Goal: Task Accomplishment & Management: Manage account settings

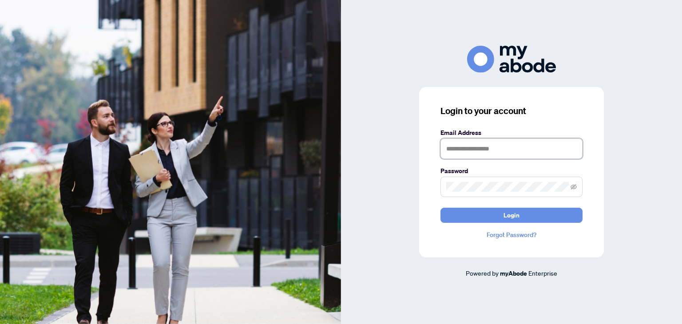
click at [466, 151] on input "text" at bounding box center [512, 149] width 142 height 20
type input "**********"
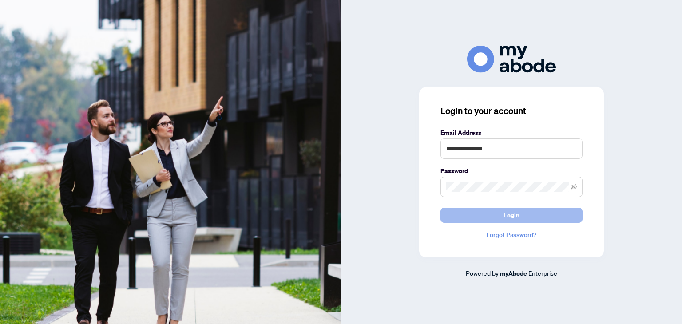
click at [494, 211] on button "Login" at bounding box center [512, 215] width 142 height 15
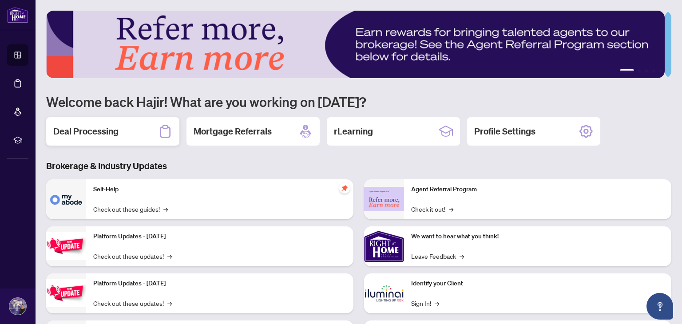
click at [98, 130] on h2 "Deal Processing" at bounding box center [85, 131] width 65 height 12
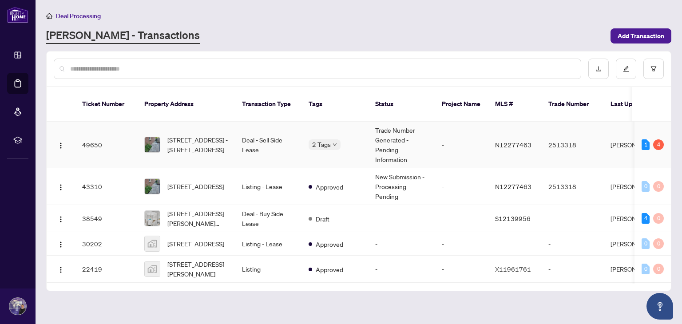
click at [386, 143] on td "Trade Number Generated - Pending Information" at bounding box center [401, 145] width 67 height 47
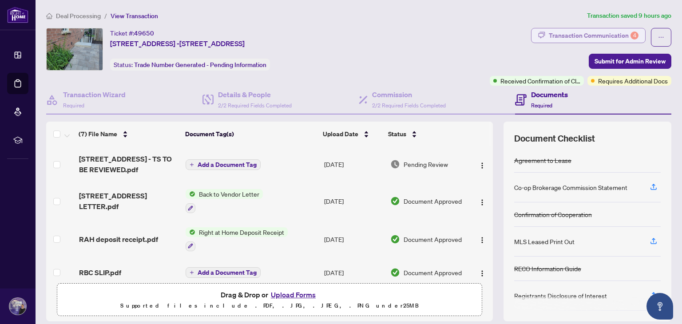
click at [569, 34] on div "Transaction Communication 4" at bounding box center [594, 35] width 90 height 14
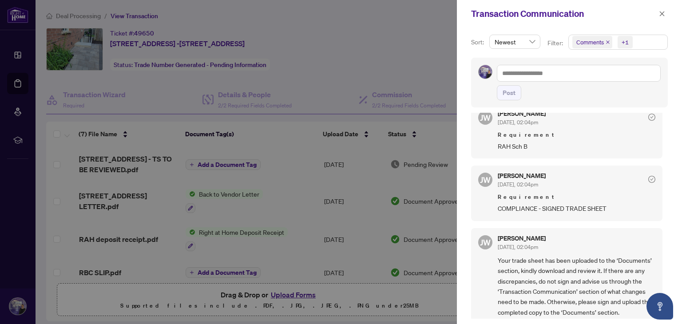
scroll to position [274, 0]
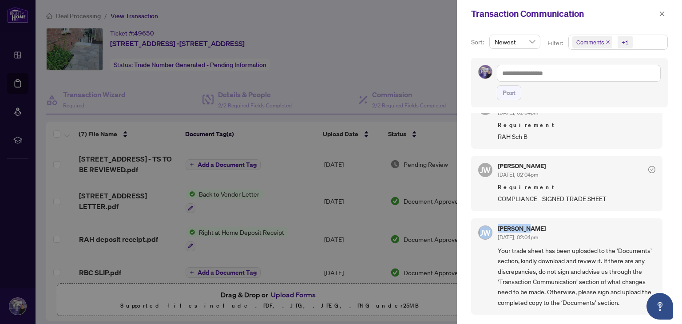
drag, startPoint x: 661, startPoint y: 210, endPoint x: 663, endPoint y: 217, distance: 7.3
click at [663, 217] on div "[PERSON_NAME] [DATE], 02:05pm We noticed that you submitted the Confirmation of…" at bounding box center [569, 216] width 197 height 206
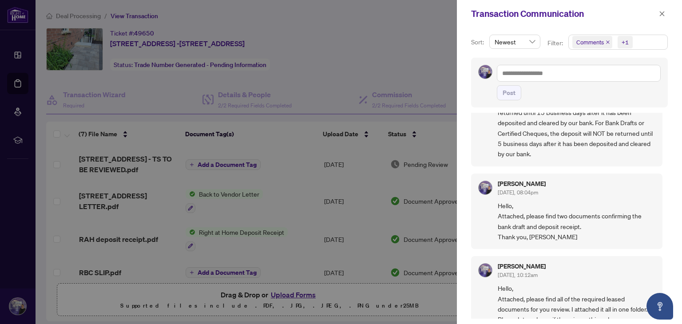
scroll to position [721, 0]
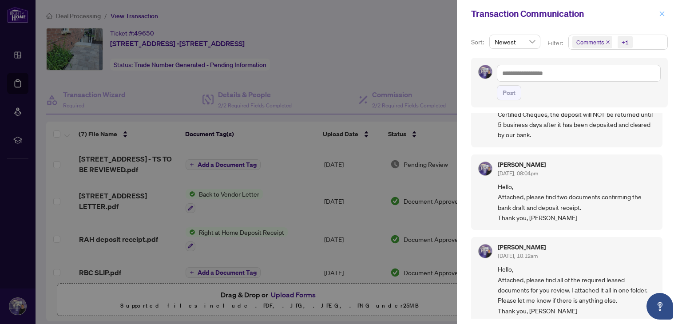
click at [661, 13] on icon "close" at bounding box center [662, 14] width 6 height 6
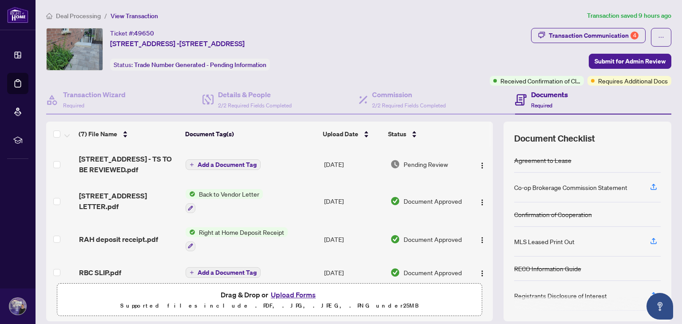
click at [224, 231] on span "Right at Home Deposit Receipt" at bounding box center [241, 232] width 92 height 10
click at [217, 274] on span "Right at Home Deposit Receipt" at bounding box center [239, 274] width 92 height 10
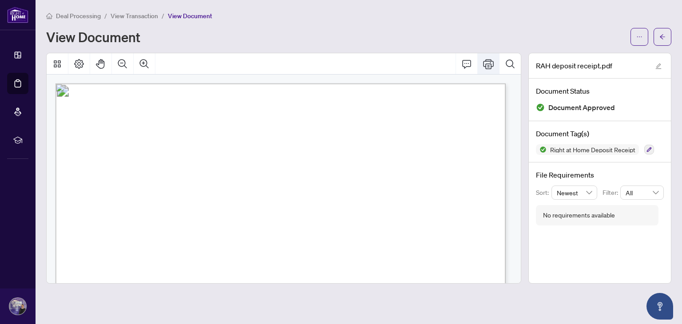
click at [490, 61] on icon "Print" at bounding box center [488, 64] width 11 height 10
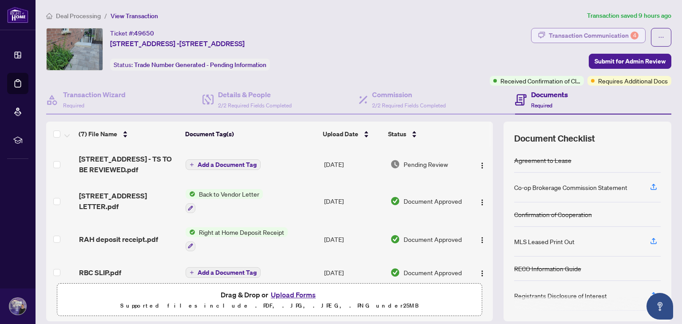
click at [597, 37] on div "Transaction Communication 4" at bounding box center [594, 35] width 90 height 14
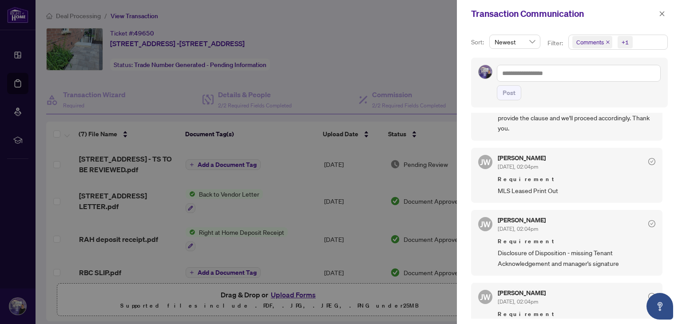
scroll to position [107, 0]
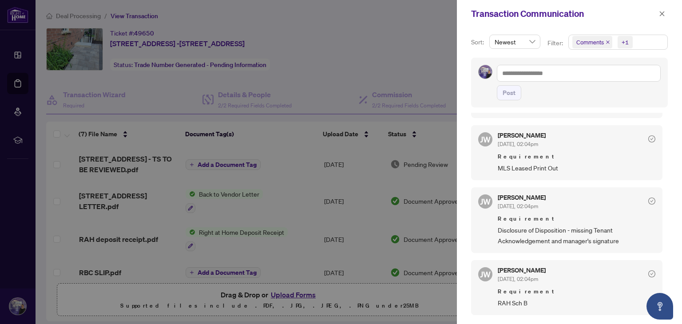
drag, startPoint x: 672, startPoint y: 163, endPoint x: 673, endPoint y: 167, distance: 4.5
click at [673, 167] on div "Sort: Newest Filter: Comments +1 Post [PERSON_NAME] [DATE], 02:05pm We noticed …" at bounding box center [569, 176] width 225 height 297
drag, startPoint x: 662, startPoint y: 167, endPoint x: 664, endPoint y: 173, distance: 6.4
click at [664, 173] on div "[PERSON_NAME] [DATE], 02:05pm We noticed that you submitted the Confirmation of…" at bounding box center [569, 216] width 197 height 206
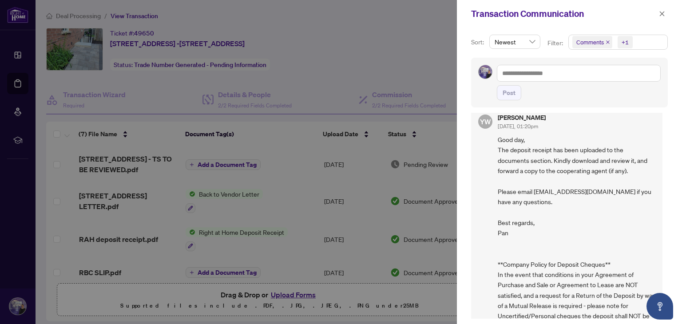
scroll to position [489, 0]
click at [663, 14] on icon "close" at bounding box center [662, 13] width 5 height 5
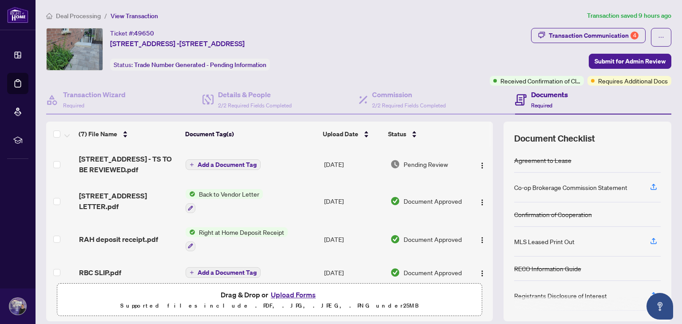
click at [253, 228] on span "Right at Home Deposit Receipt" at bounding box center [241, 232] width 92 height 10
click at [207, 279] on div "Document Tags Right at Home Deposit Receipt" at bounding box center [234, 268] width 113 height 34
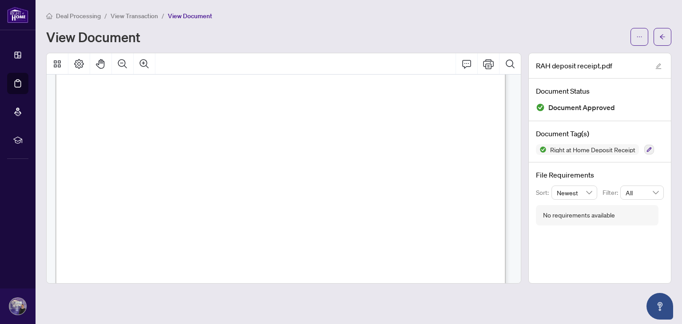
scroll to position [142, 0]
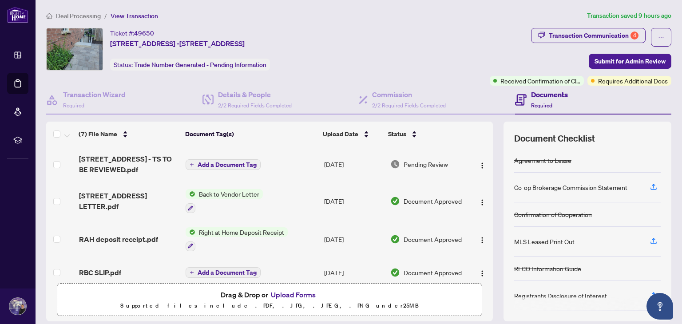
click at [220, 193] on span "Back to Vendor Letter" at bounding box center [229, 194] width 68 height 10
click at [214, 233] on span "Back to Vendor Letter" at bounding box center [217, 236] width 68 height 10
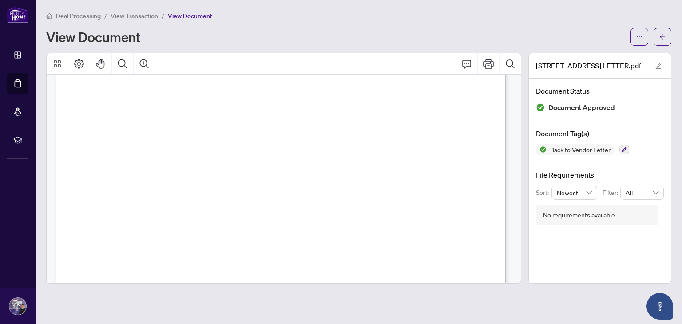
scroll to position [391, 0]
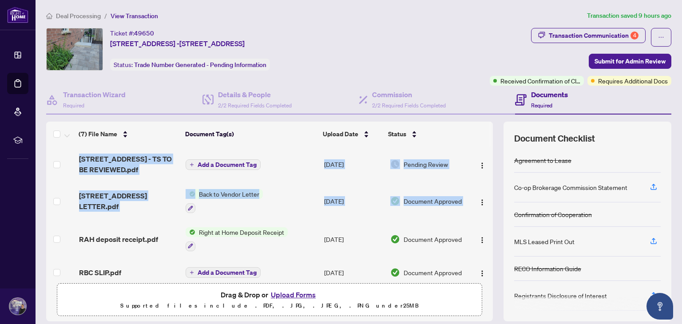
drag, startPoint x: 483, startPoint y: 185, endPoint x: 488, endPoint y: 209, distance: 24.5
click at [488, 209] on div "(7) File Name Document Tag(s) Upload Date Status [STREET_ADDRESS] - TS TO BE RE…" at bounding box center [358, 222] width 625 height 200
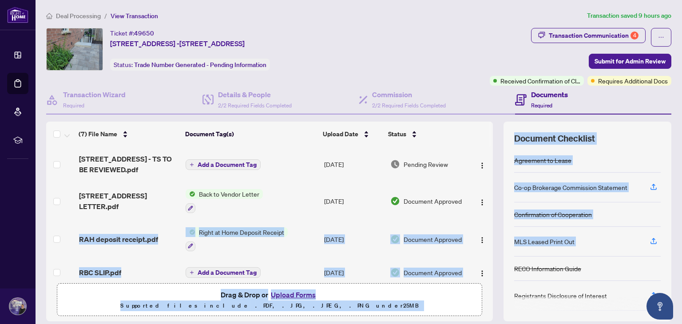
drag, startPoint x: 483, startPoint y: 208, endPoint x: 494, endPoint y: 257, distance: 50.0
click at [494, 257] on div "(7) File Name Document Tag(s) Upload Date Status [STREET_ADDRESS] - TS TO BE RE…" at bounding box center [358, 222] width 625 height 200
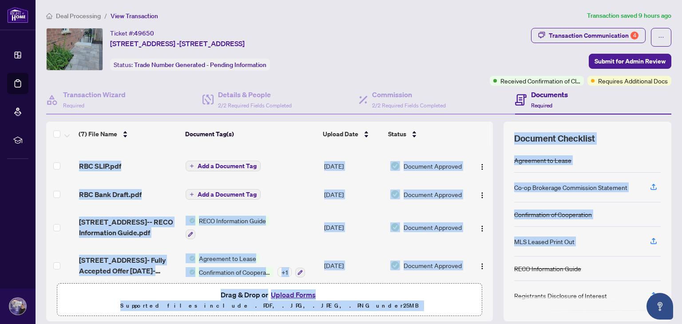
scroll to position [112, 0]
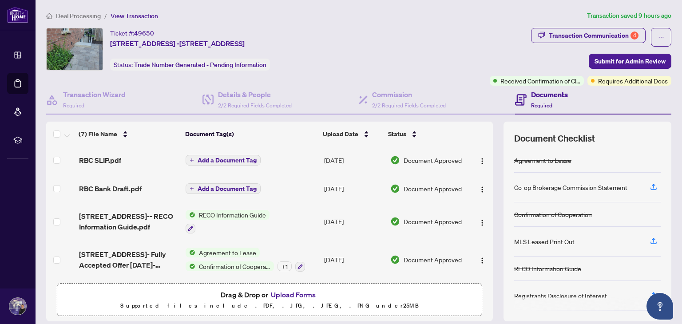
click at [465, 40] on div "Ticket #: 49650 [STREET_ADDRESS] Status: Trade Number Generated - Pending Infor…" at bounding box center [266, 49] width 440 height 43
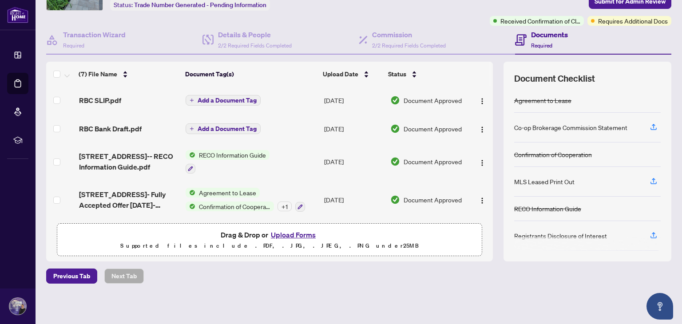
scroll to position [0, 0]
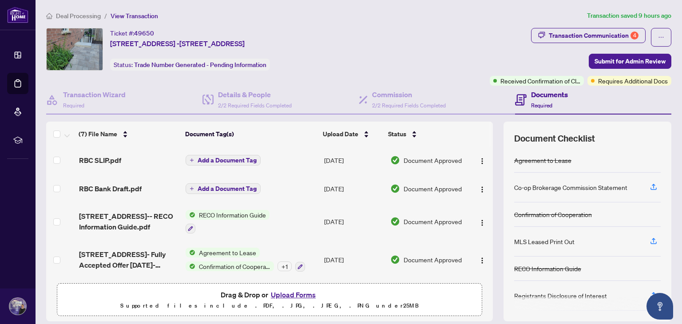
click at [543, 95] on h4 "Documents" at bounding box center [549, 94] width 37 height 11
click at [542, 93] on h4 "Documents" at bounding box center [549, 94] width 37 height 11
click at [531, 103] on span "Required" at bounding box center [541, 105] width 21 height 7
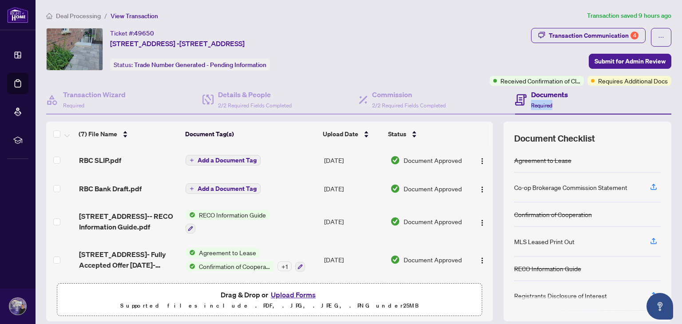
click at [531, 103] on span "Required" at bounding box center [541, 105] width 21 height 7
click at [519, 99] on icon at bounding box center [521, 99] width 4 height 1
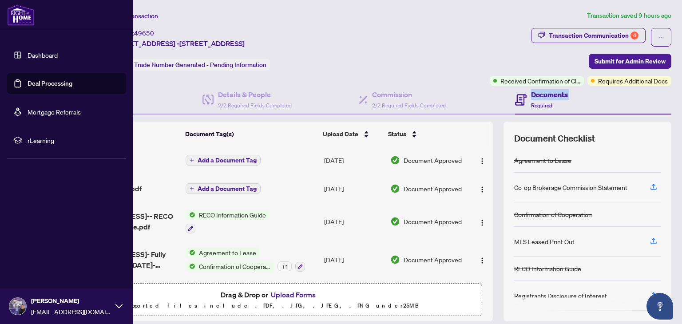
click at [37, 53] on link "Dashboard" at bounding box center [43, 55] width 30 height 8
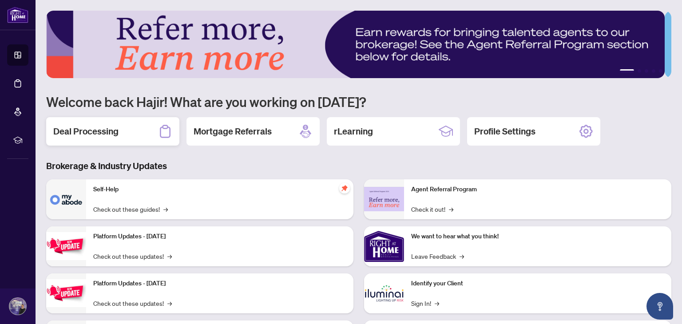
click at [109, 130] on h2 "Deal Processing" at bounding box center [85, 131] width 65 height 12
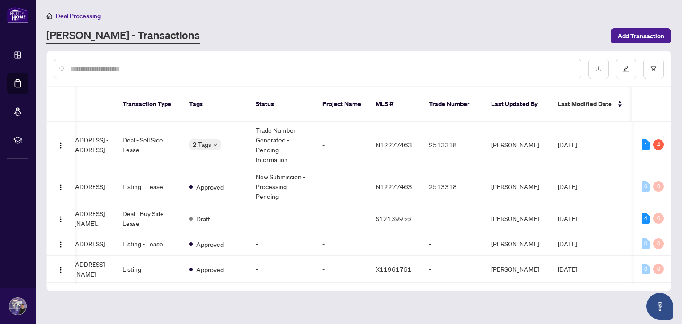
scroll to position [0, 115]
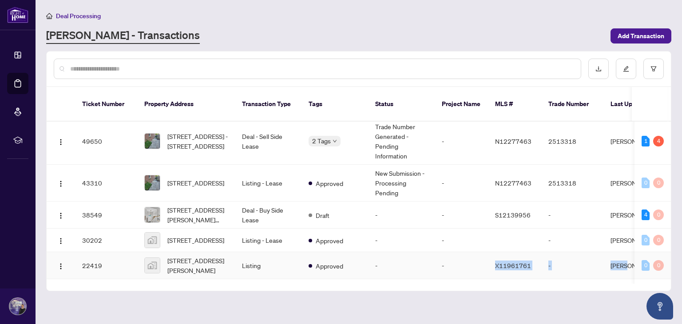
drag, startPoint x: 489, startPoint y: 270, endPoint x: 621, endPoint y: 258, distance: 132.5
click at [621, 258] on tr "22419 [STREET_ADDRESS][PERSON_NAME] Listing Approved - - X11961761 - [PERSON_NA…" at bounding box center [479, 265] width 864 height 27
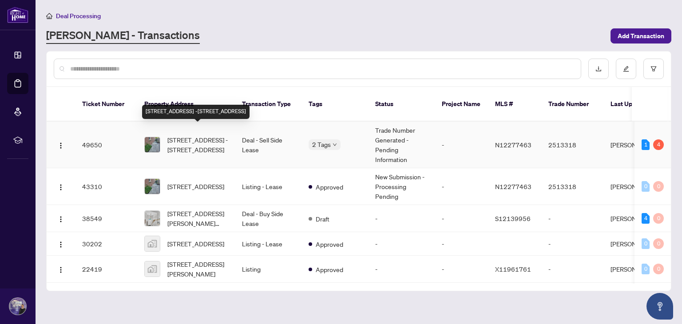
click at [192, 135] on span "[STREET_ADDRESS] -[STREET_ADDRESS]" at bounding box center [197, 145] width 60 height 20
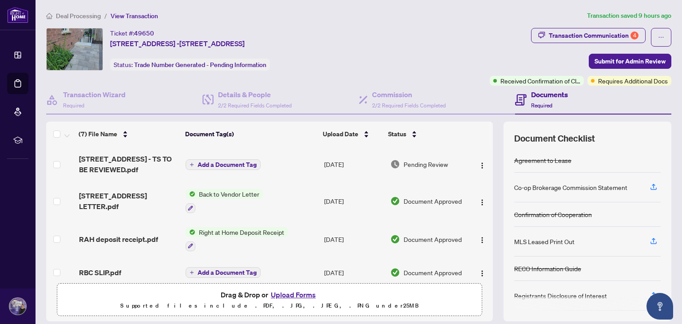
click at [540, 105] on span "Required" at bounding box center [541, 105] width 21 height 7
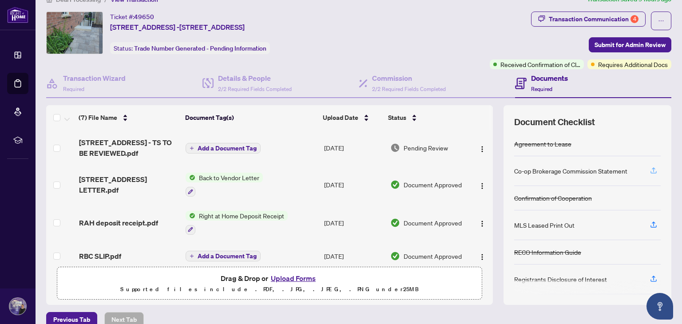
click at [652, 168] on icon "button" at bounding box center [654, 169] width 4 height 4
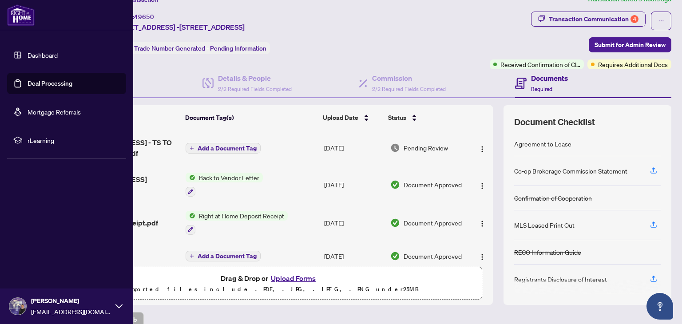
click at [32, 55] on link "Dashboard" at bounding box center [43, 55] width 30 height 8
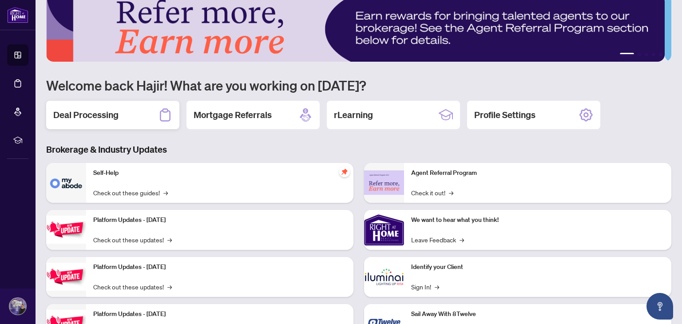
click at [87, 117] on h2 "Deal Processing" at bounding box center [85, 115] width 65 height 12
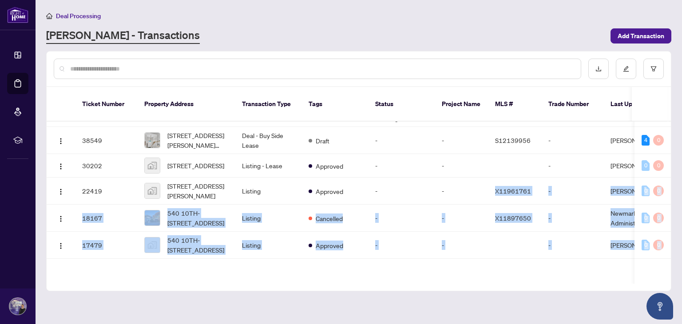
scroll to position [140, 0]
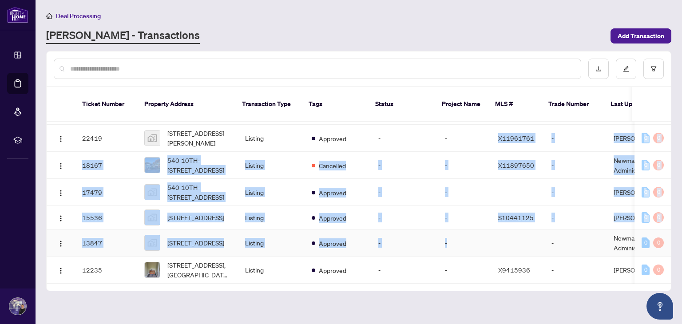
drag, startPoint x: 480, startPoint y: 269, endPoint x: 446, endPoint y: 225, distance: 55.4
click at [446, 225] on tbody "49650 [STREET_ADDRESS] Deal - Sell Side Lease 2 Tags Trade Number Generated - P…" at bounding box center [480, 137] width 867 height 293
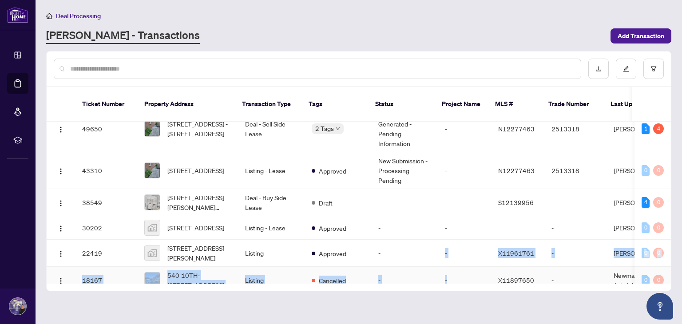
scroll to position [18, 0]
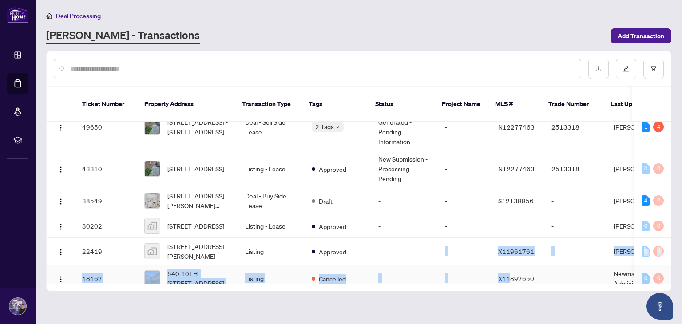
drag, startPoint x: 382, startPoint y: 273, endPoint x: 506, endPoint y: 262, distance: 124.4
click at [506, 262] on div "Ticket Number Property Address Transaction Type Tags Status Project Name MLS # …" at bounding box center [359, 189] width 624 height 204
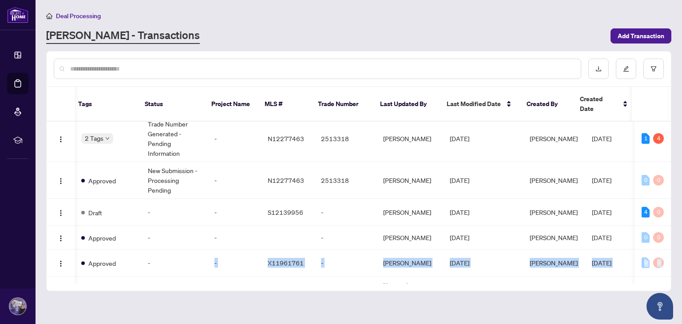
scroll to position [5, 231]
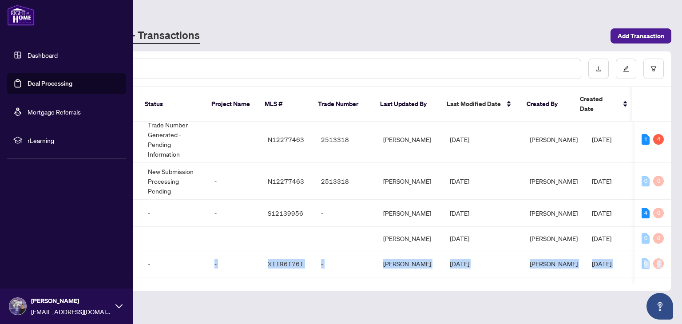
click at [36, 56] on link "Dashboard" at bounding box center [43, 55] width 30 height 8
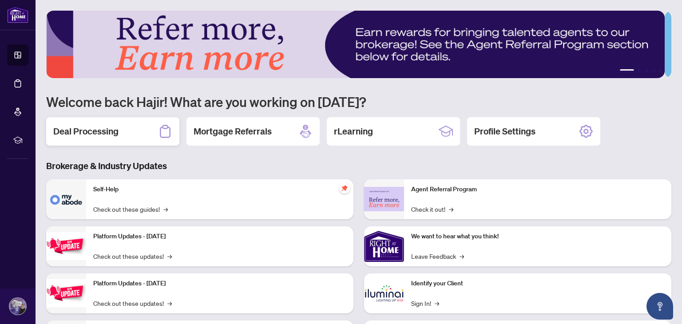
click at [99, 129] on h2 "Deal Processing" at bounding box center [85, 131] width 65 height 12
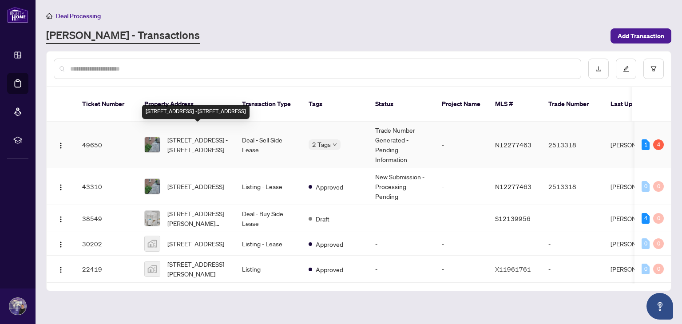
click at [206, 135] on span "[STREET_ADDRESS] -[STREET_ADDRESS]" at bounding box center [197, 145] width 60 height 20
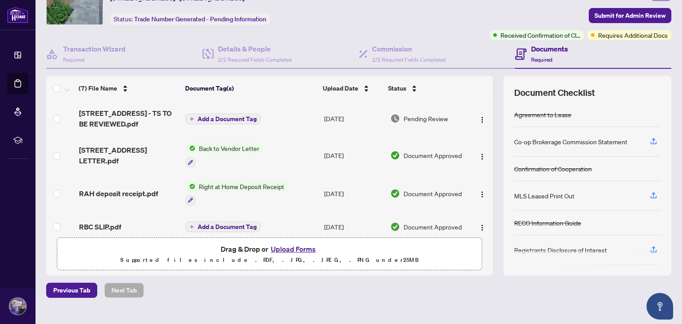
scroll to position [48, 0]
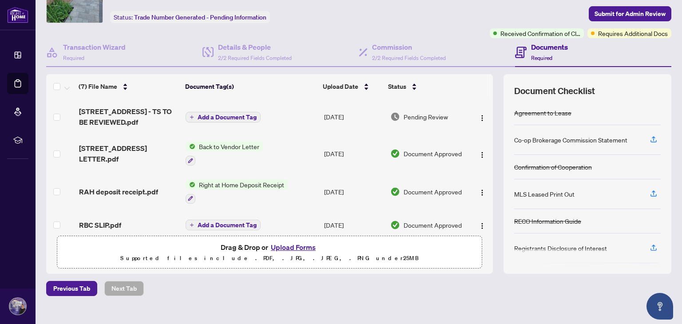
click at [235, 114] on span "Add a Document Tag" at bounding box center [227, 117] width 59 height 6
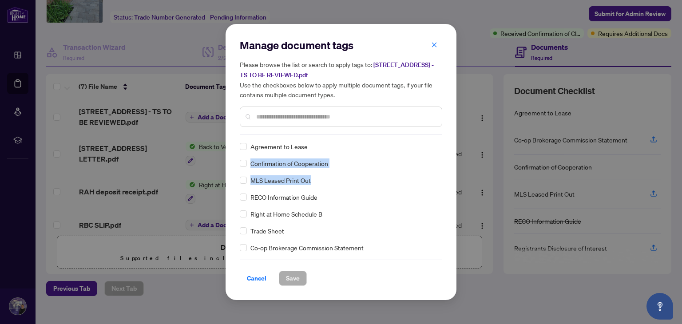
drag, startPoint x: 439, startPoint y: 147, endPoint x: 443, endPoint y: 175, distance: 28.2
click at [443, 175] on div "Manage document tags Please browse the list or search to apply tags to: [STREET…" at bounding box center [341, 162] width 231 height 276
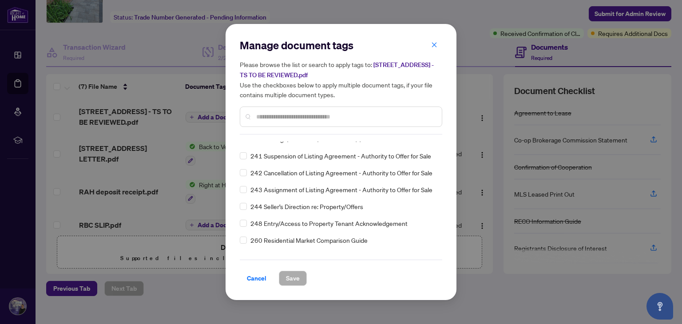
scroll to position [3690, 0]
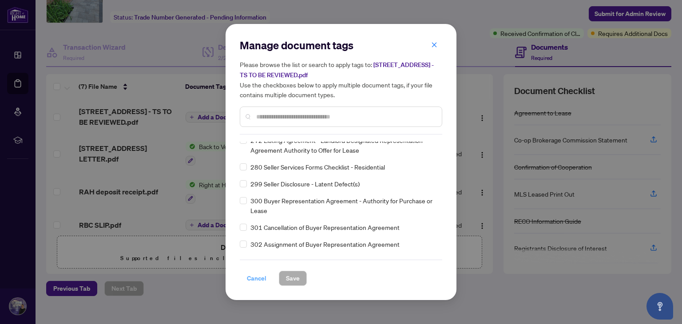
click at [257, 280] on span "Cancel" at bounding box center [257, 278] width 20 height 14
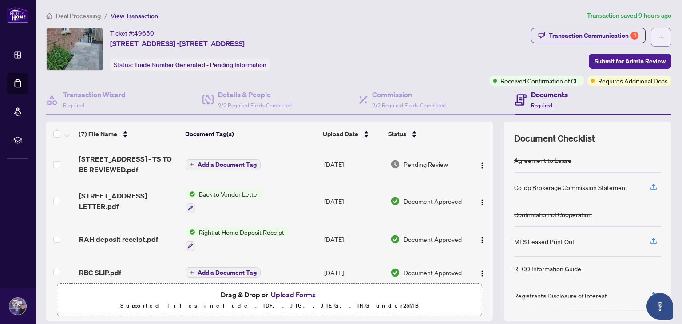
click at [658, 38] on icon "ellipsis" at bounding box center [661, 37] width 6 height 6
click at [628, 73] on span "Document Archive" at bounding box center [624, 71] width 68 height 10
